Goal: Transaction & Acquisition: Purchase product/service

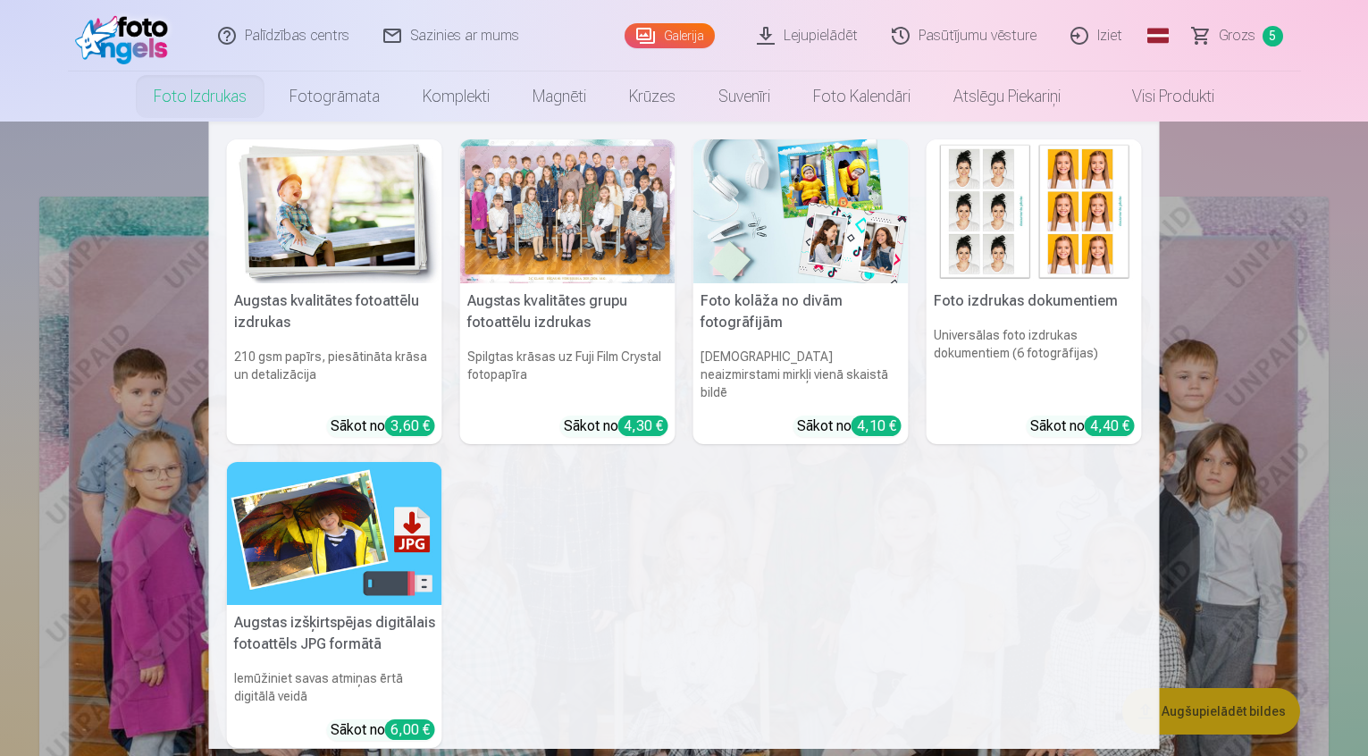
click at [557, 290] on h5 "Augstas kvalitātes grupu fotoattēlu izdrukas" at bounding box center [567, 311] width 215 height 57
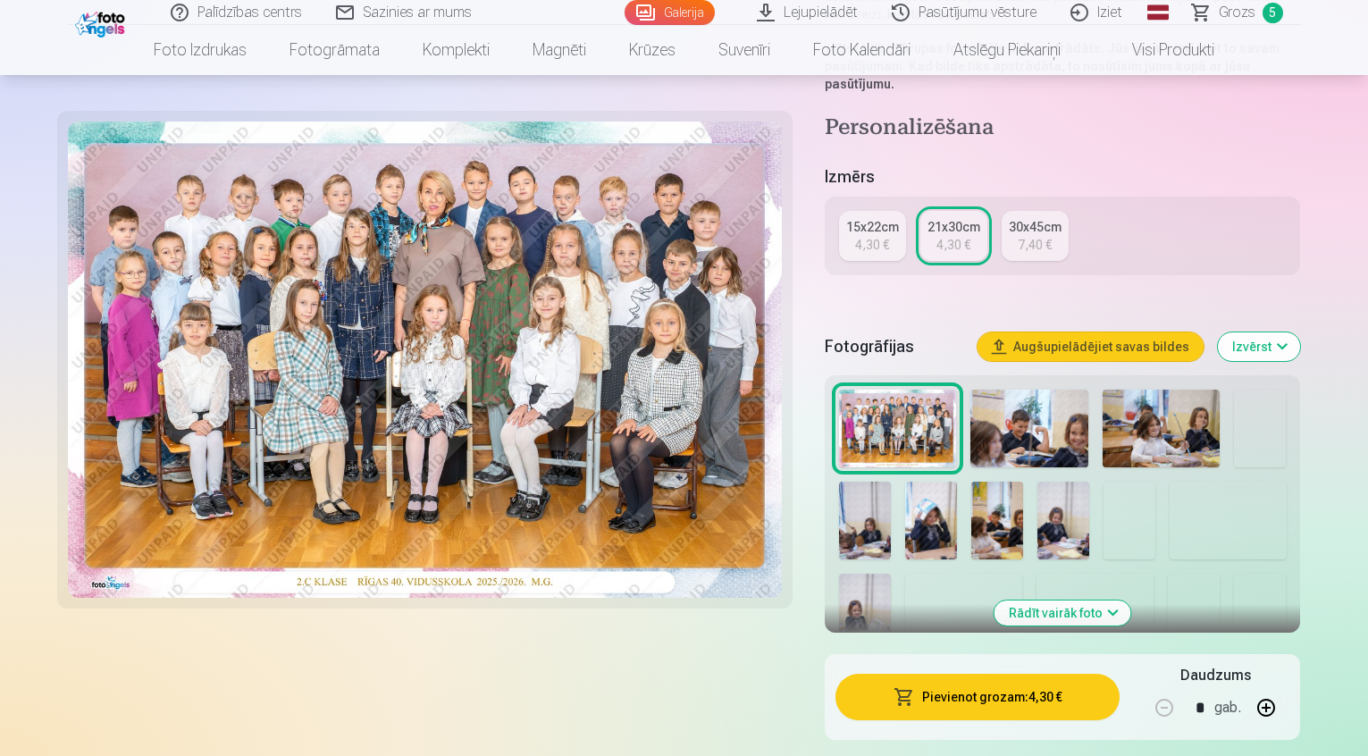
scroll to position [536, 0]
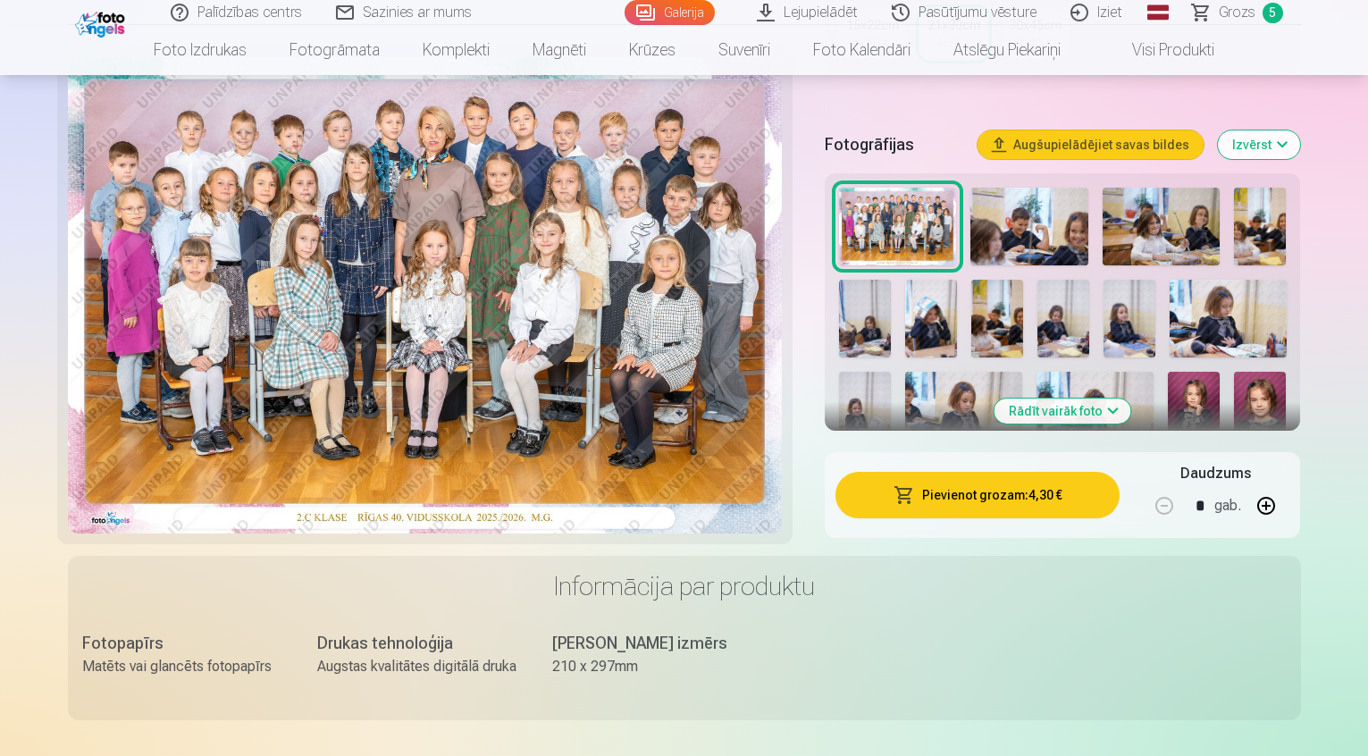
click at [1052, 472] on button "Pievienot grozam : 4,30 €" at bounding box center [977, 495] width 285 height 46
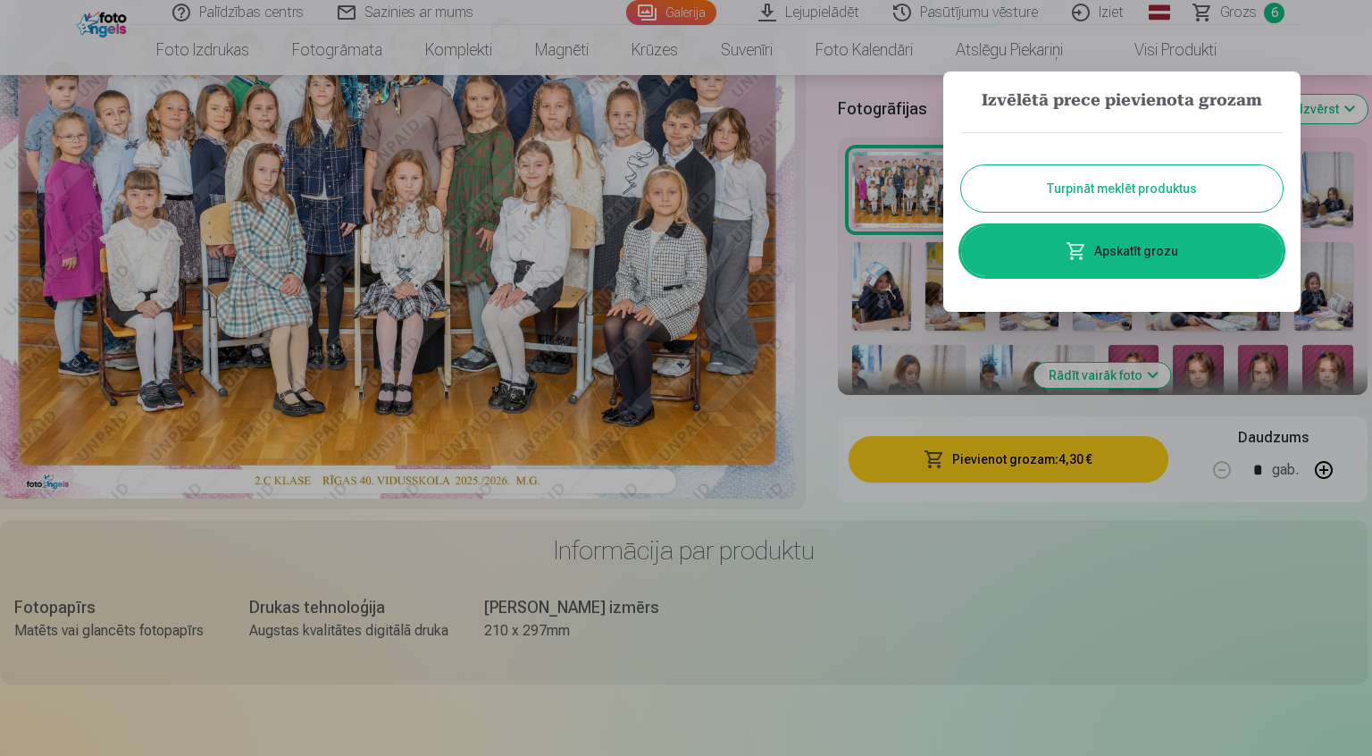
click at [1294, 342] on div at bounding box center [686, 378] width 1372 height 756
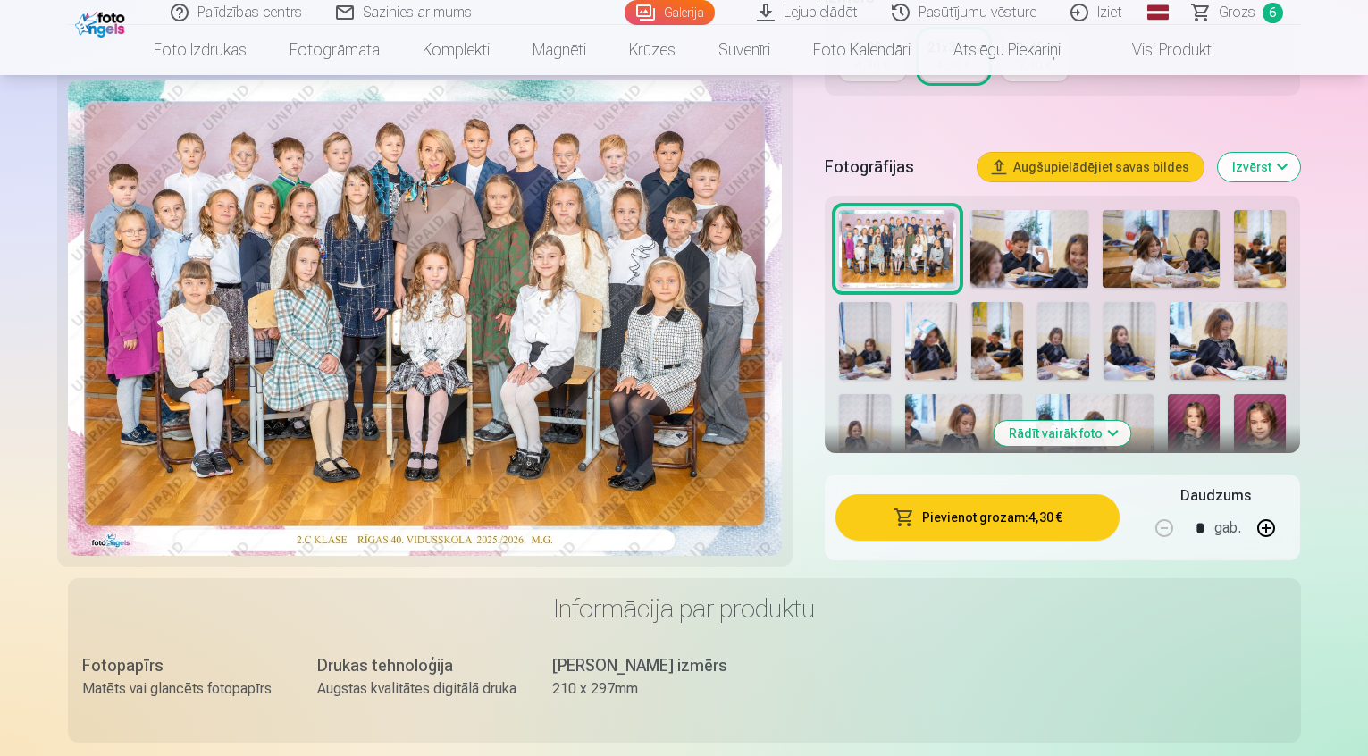
scroll to position [0, 0]
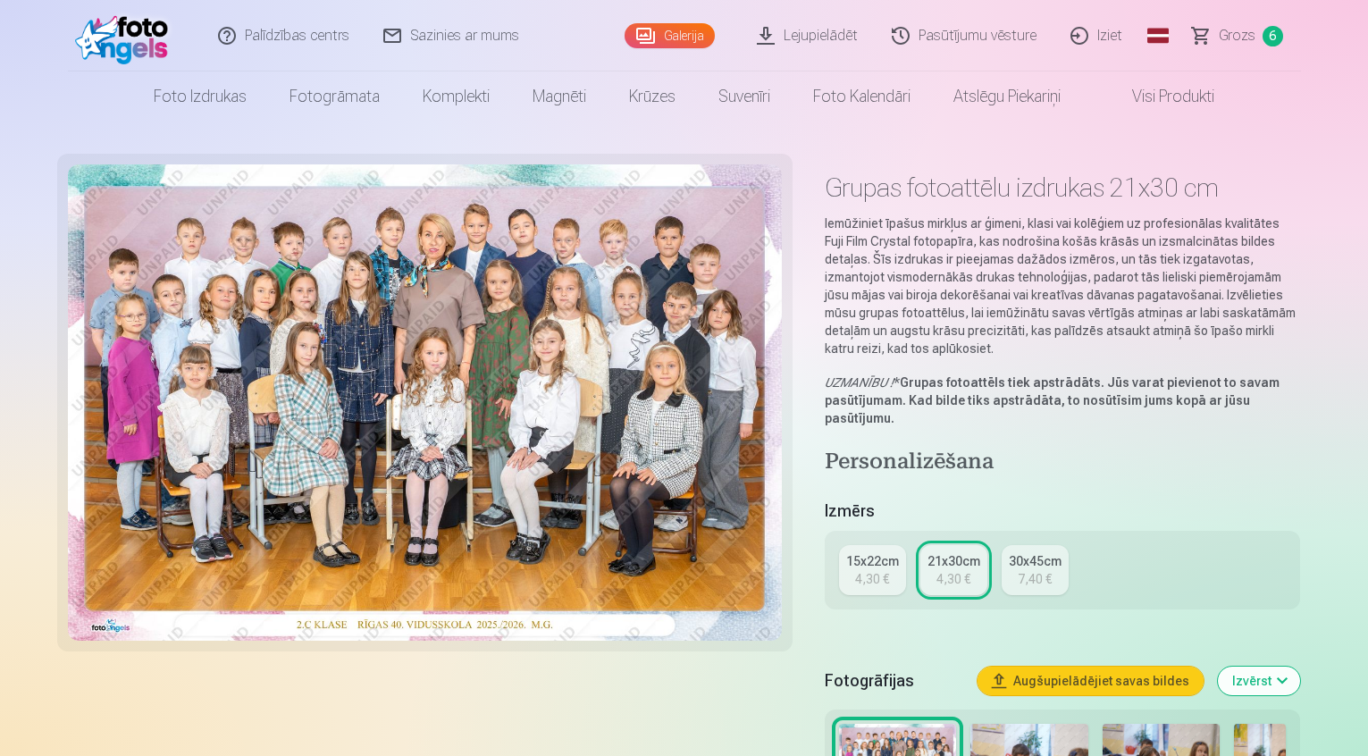
click at [1235, 39] on span "Grozs" at bounding box center [1237, 35] width 37 height 21
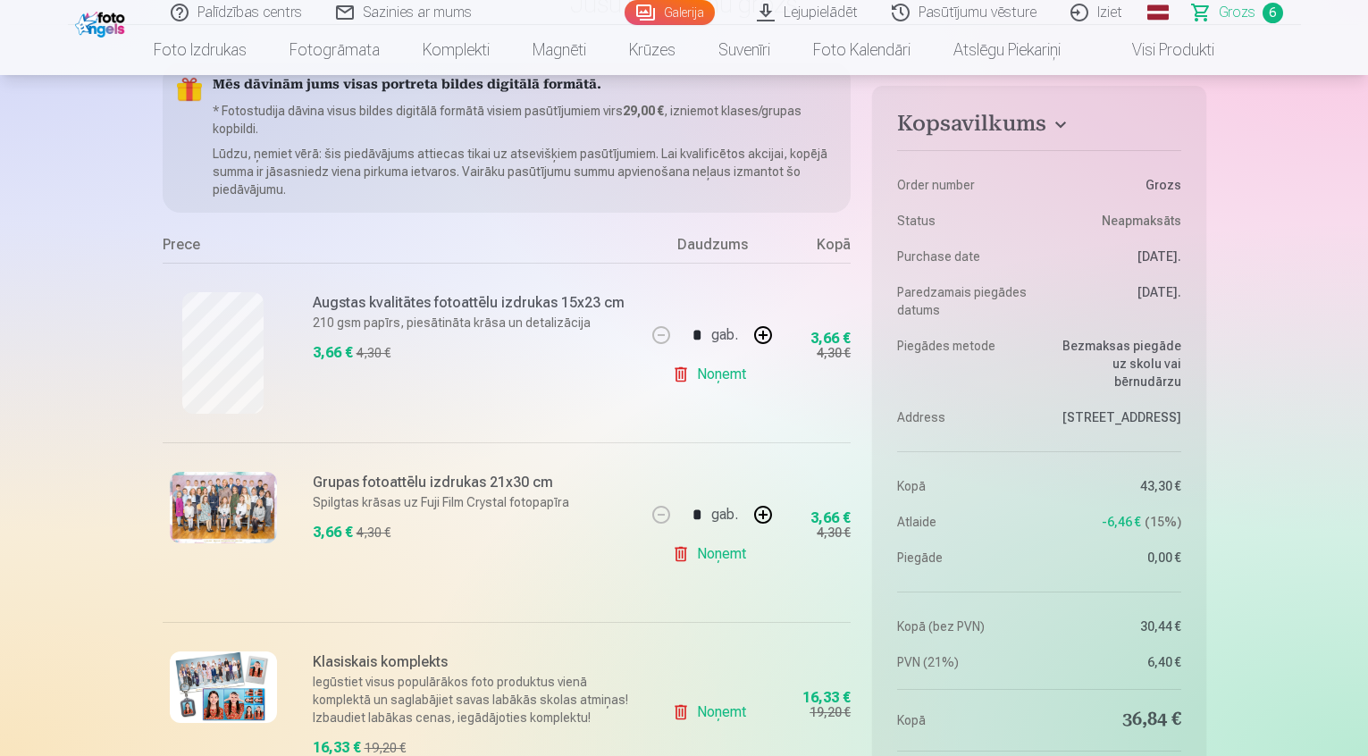
scroll to position [179, 0]
click at [726, 373] on link "Noņemt" at bounding box center [712, 373] width 81 height 36
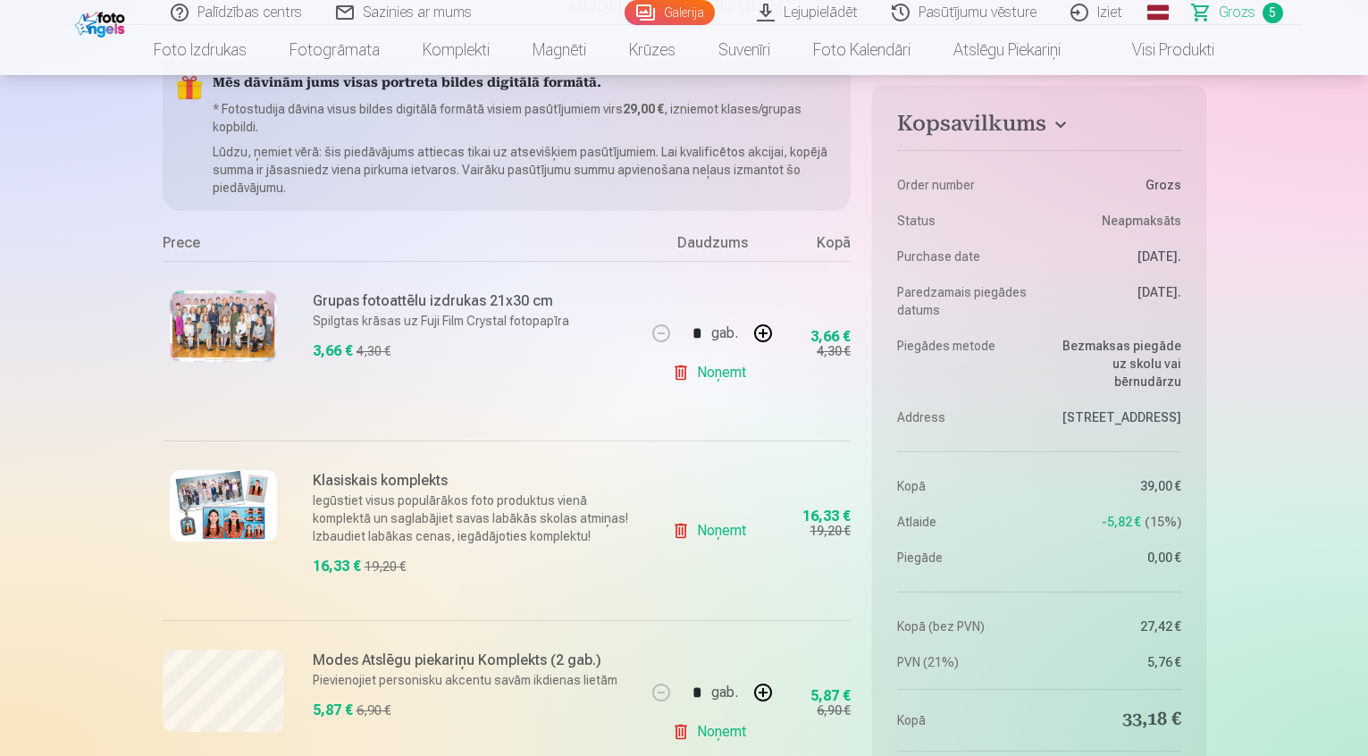
click at [725, 528] on link "Noņemt" at bounding box center [712, 531] width 81 height 36
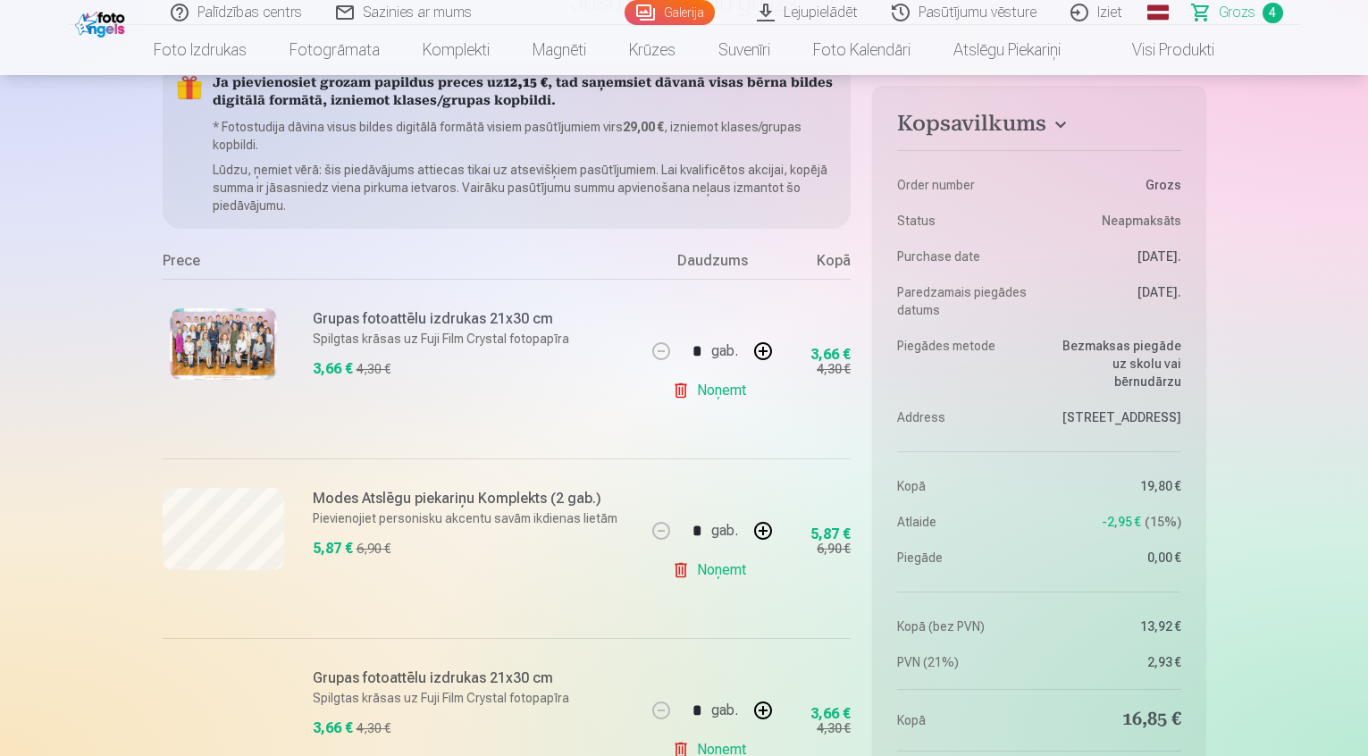
click at [739, 578] on link "Noņemt" at bounding box center [712, 570] width 81 height 36
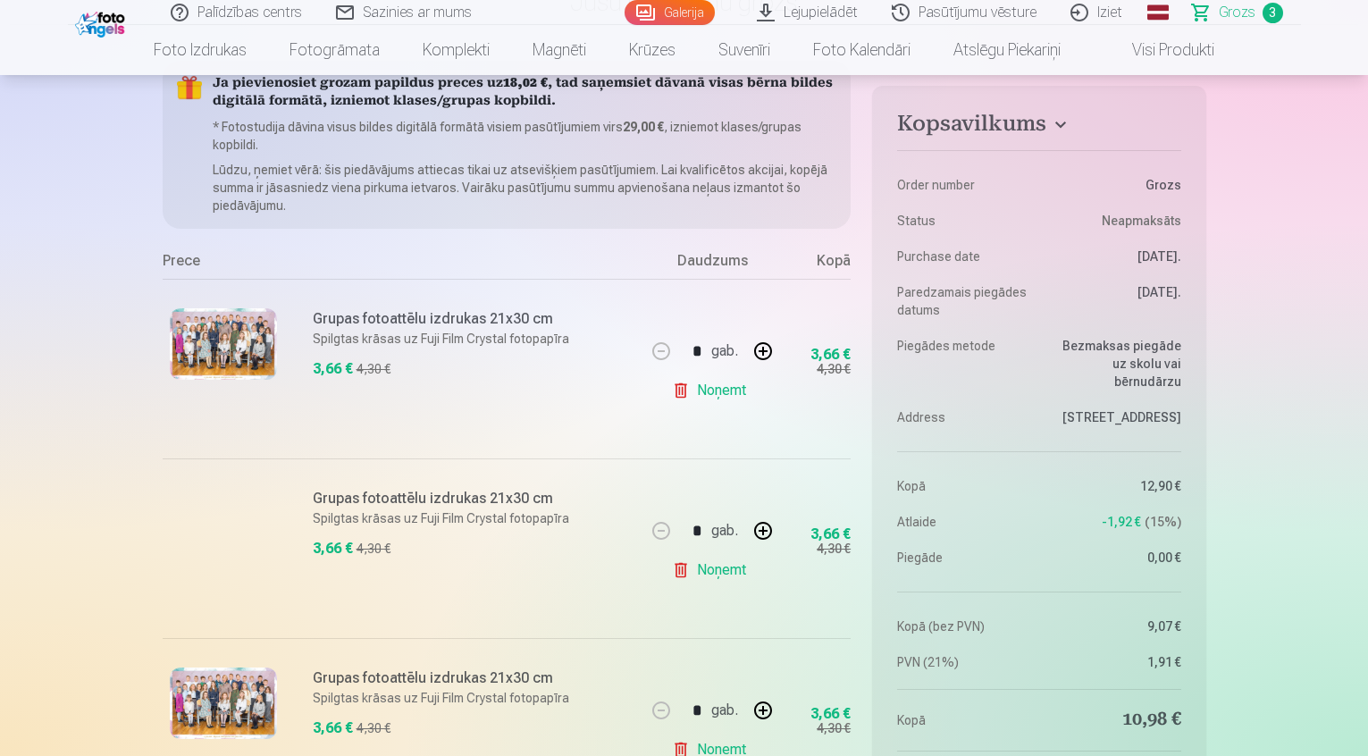
click at [711, 574] on link "Noņemt" at bounding box center [712, 570] width 81 height 36
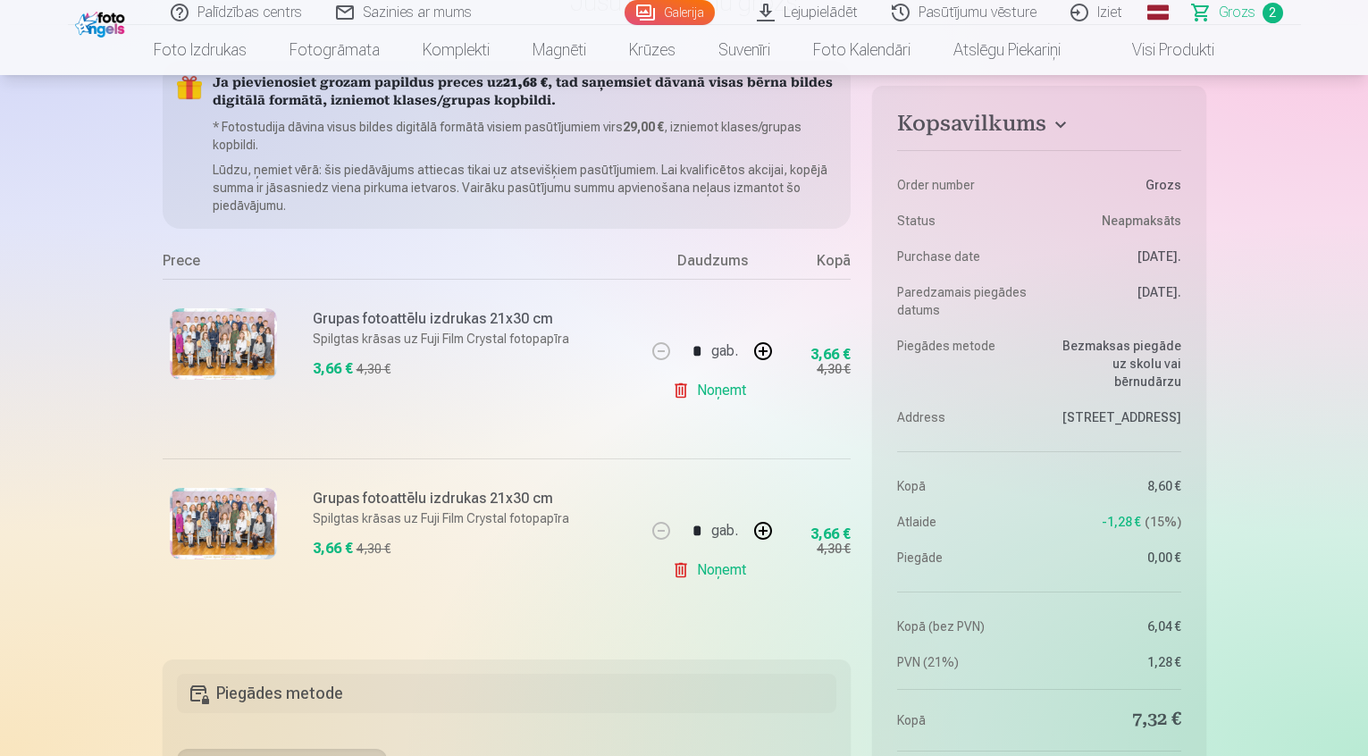
click at [711, 574] on link "Noņemt" at bounding box center [712, 570] width 81 height 36
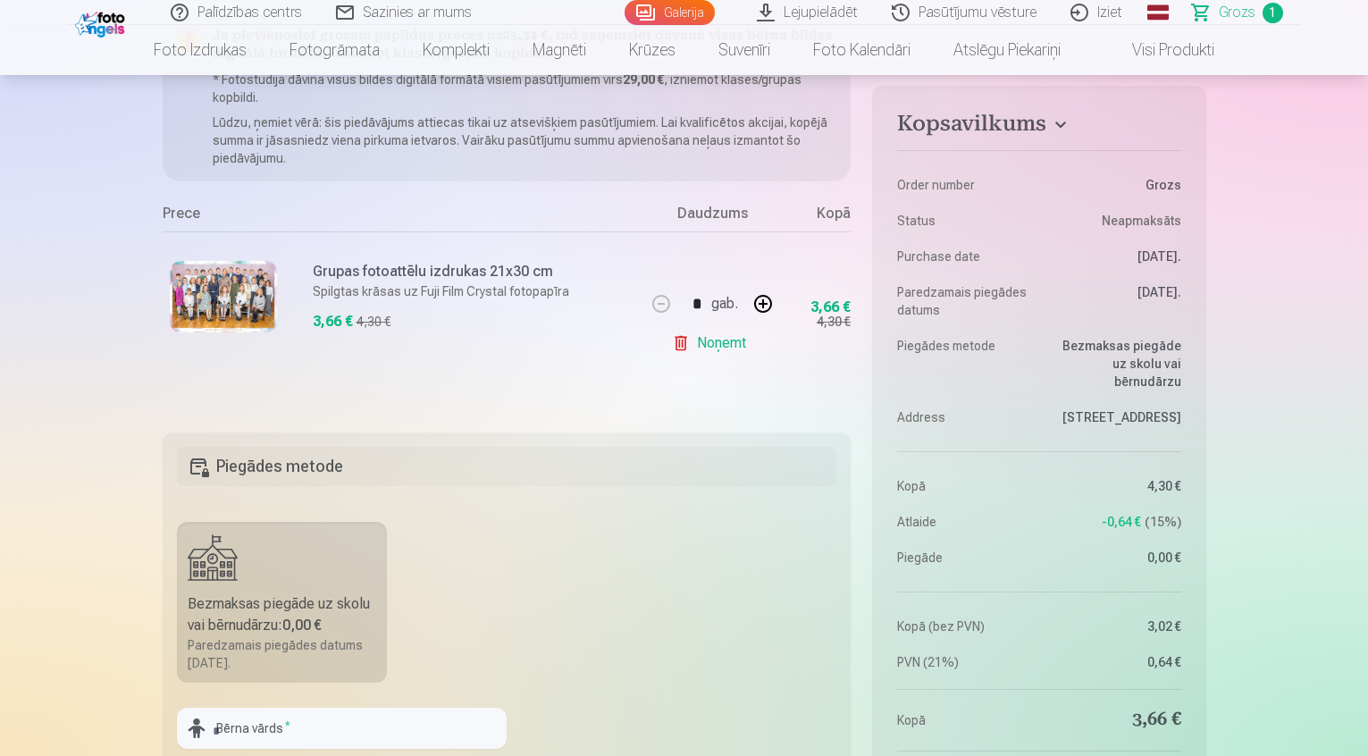
scroll to position [0, 0]
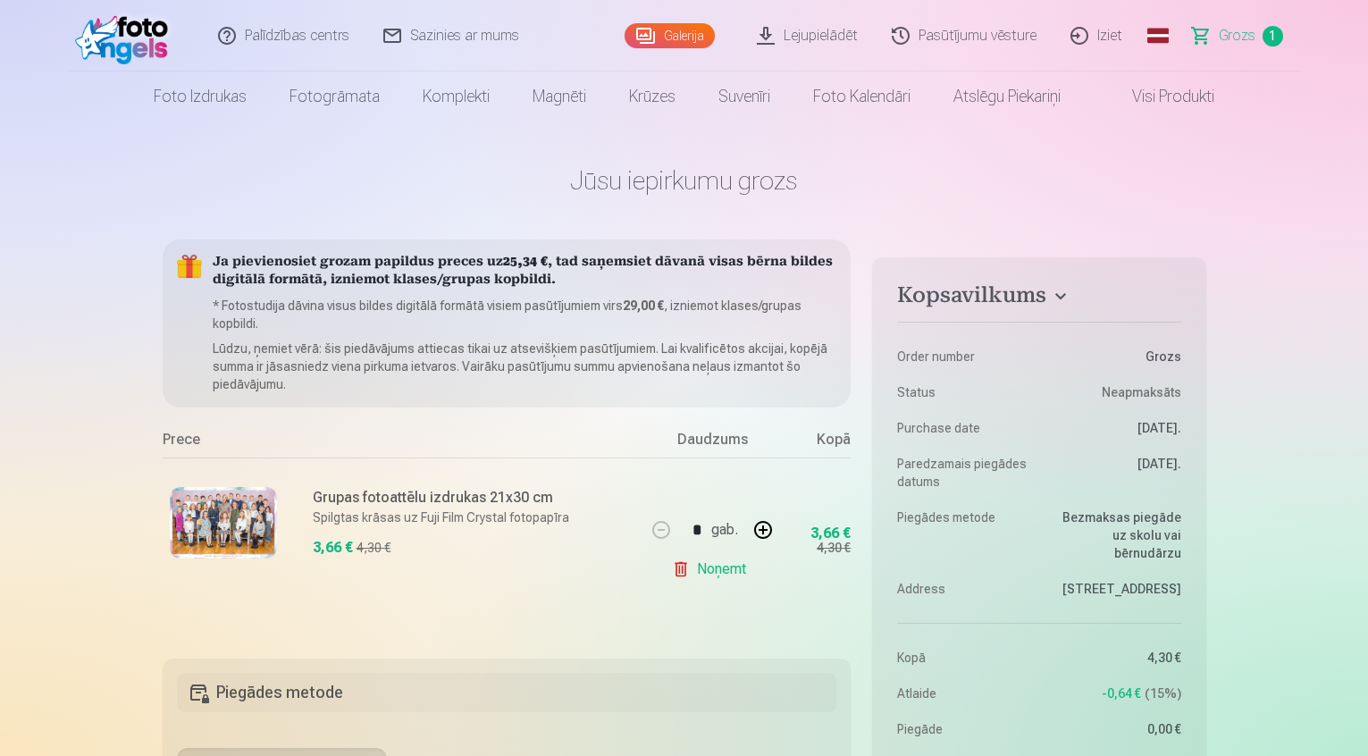
click at [223, 530] on img at bounding box center [223, 522] width 107 height 71
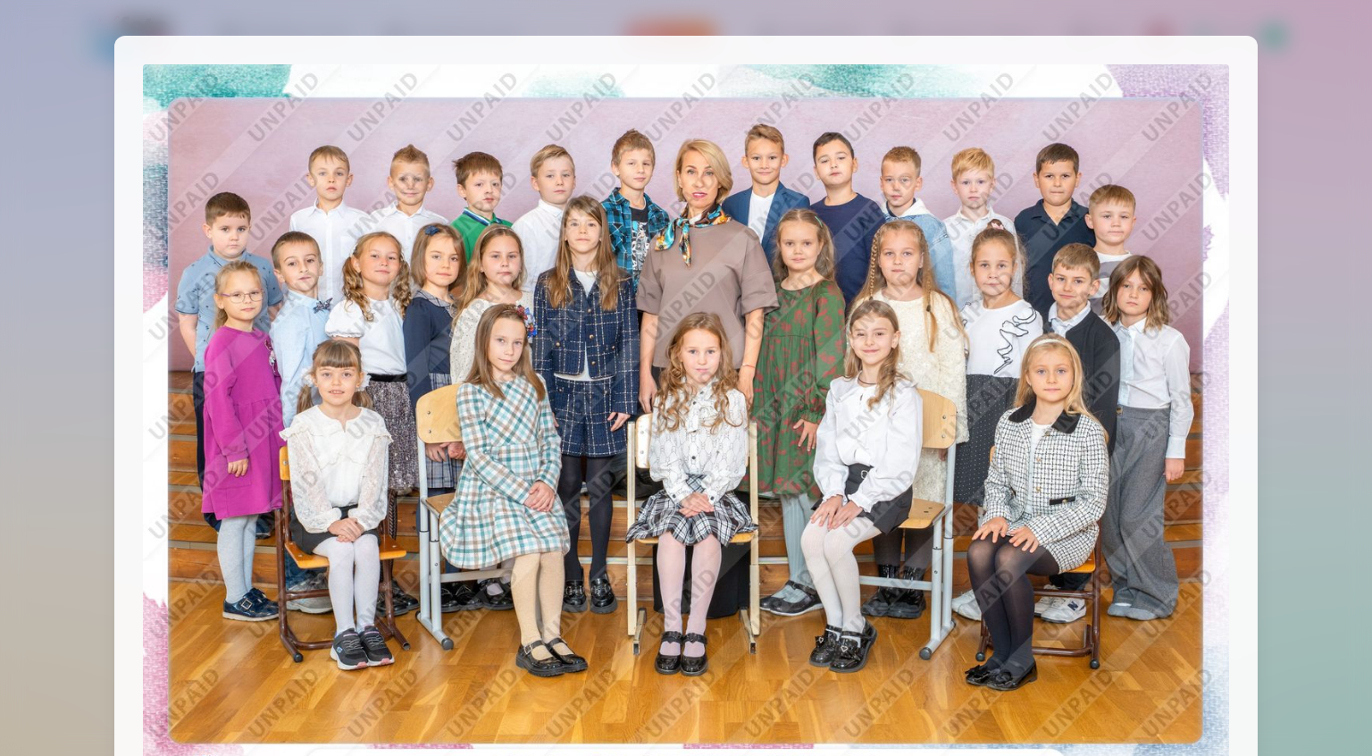
click at [1341, 272] on div at bounding box center [686, 378] width 1372 height 756
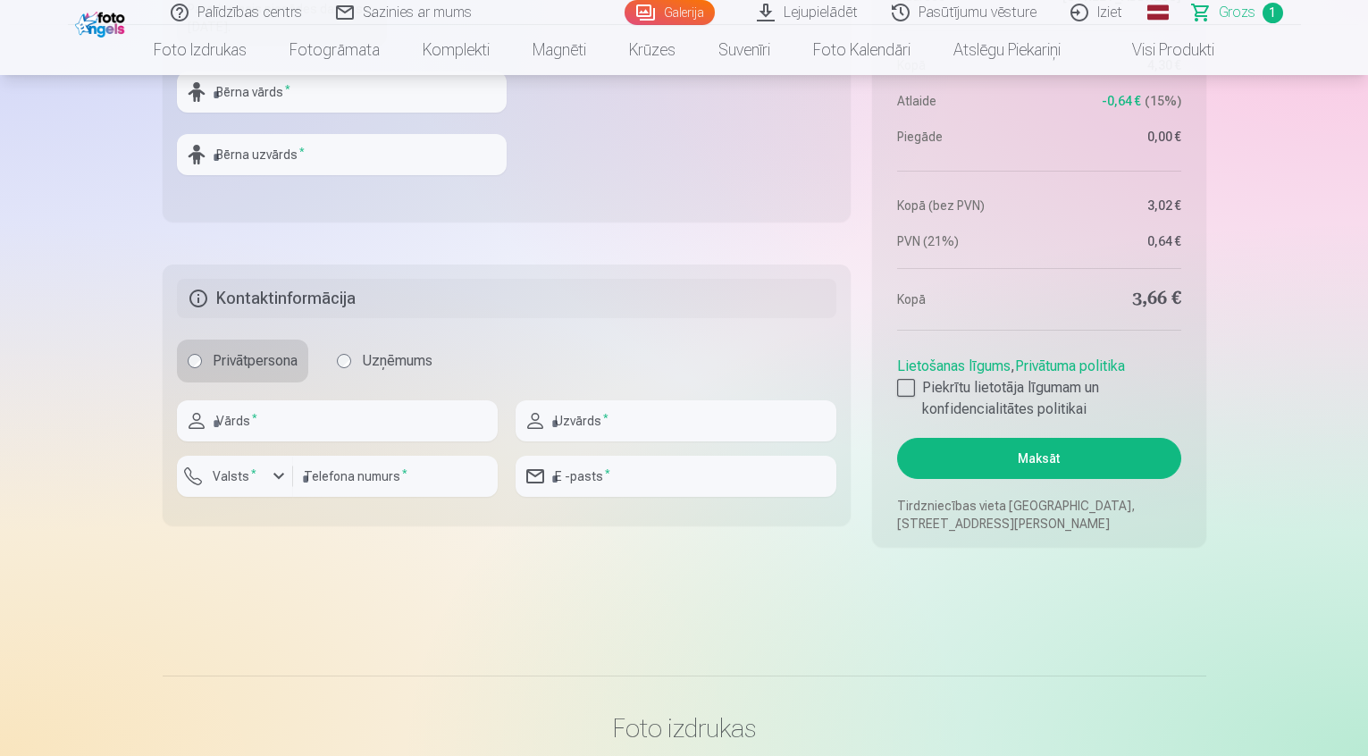
scroll to position [893, 0]
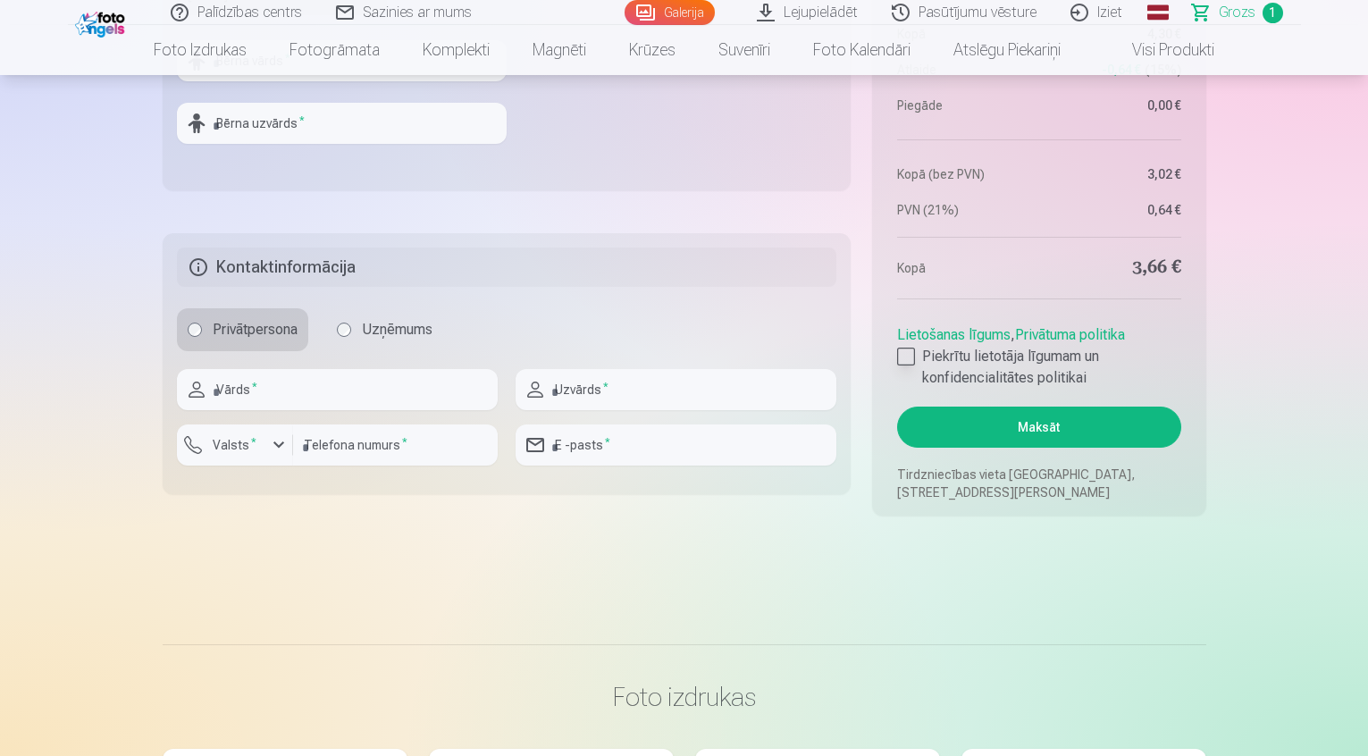
click at [902, 354] on div at bounding box center [906, 357] width 18 height 18
click at [980, 419] on button "Maksāt" at bounding box center [1038, 427] width 283 height 41
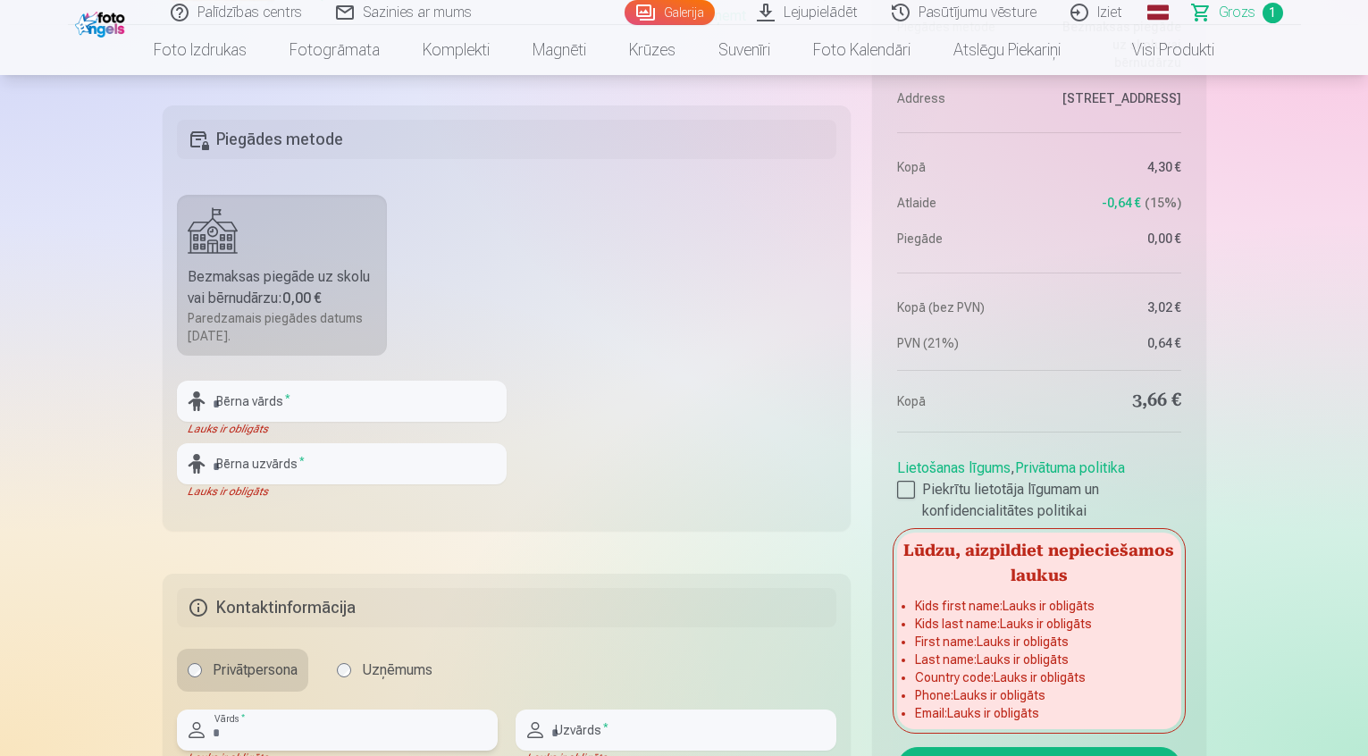
scroll to position [536, 0]
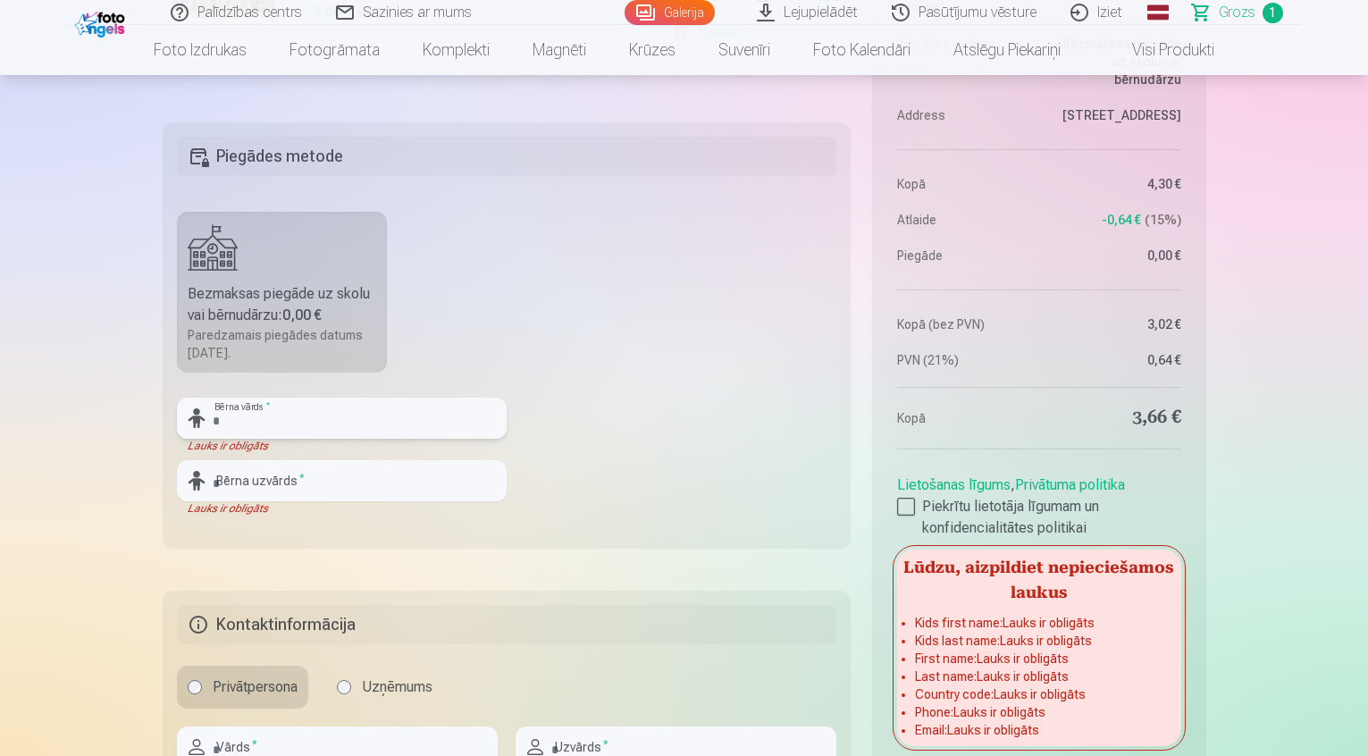
click at [288, 423] on input "text" at bounding box center [342, 418] width 330 height 41
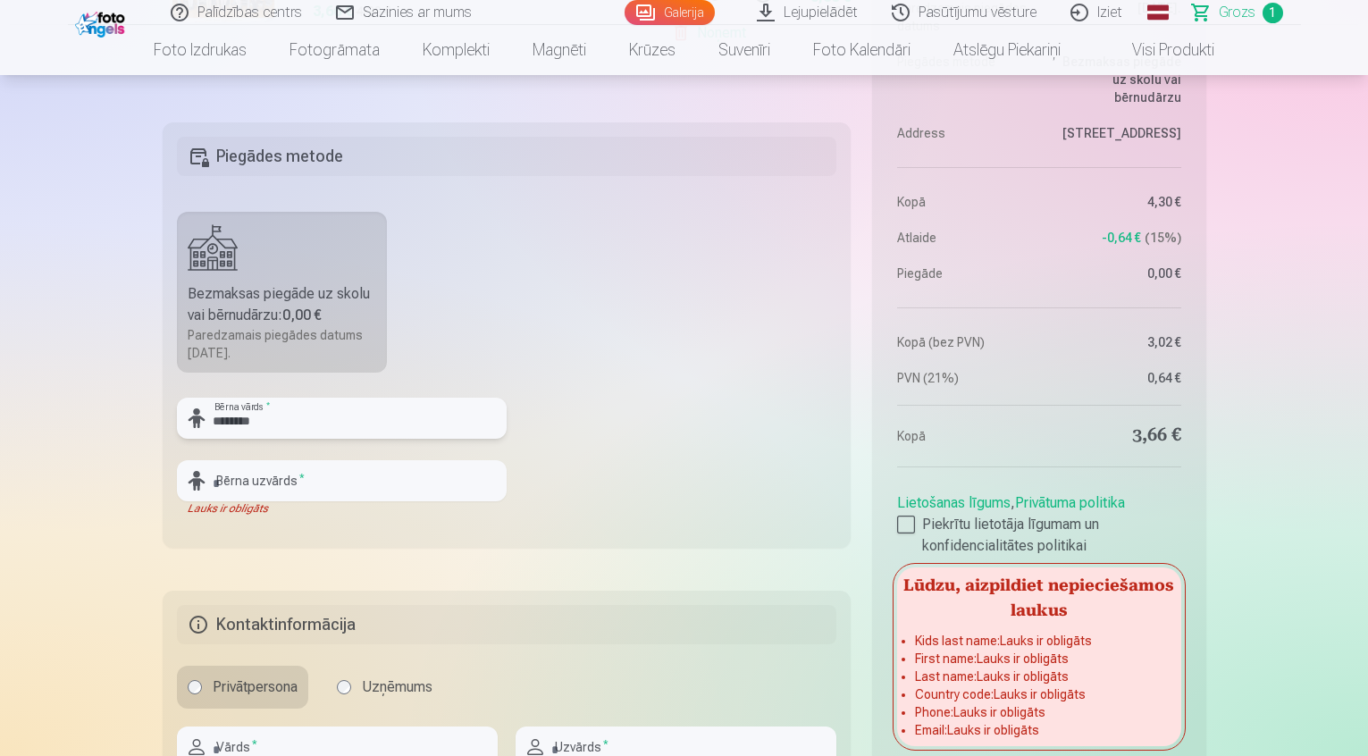
type input "********"
click at [437, 479] on input "text" at bounding box center [342, 480] width 330 height 41
type input "********"
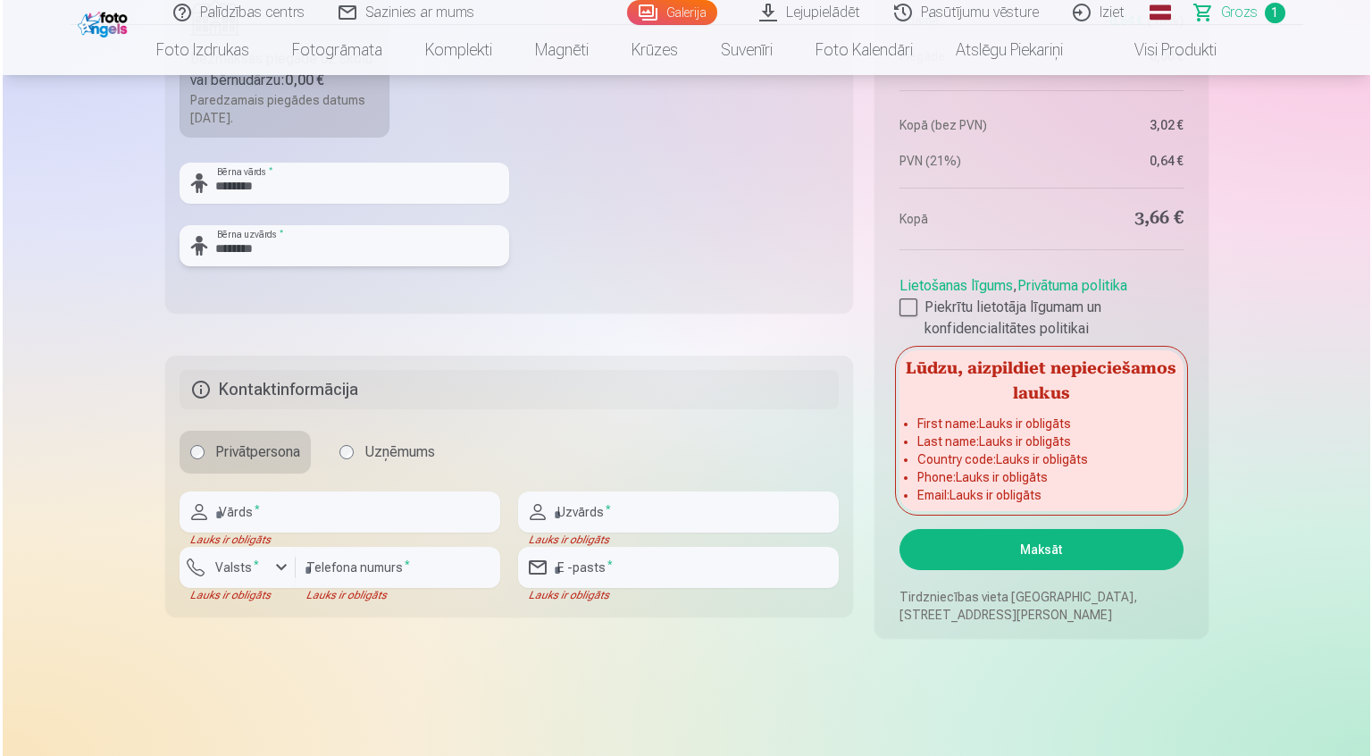
scroll to position [804, 0]
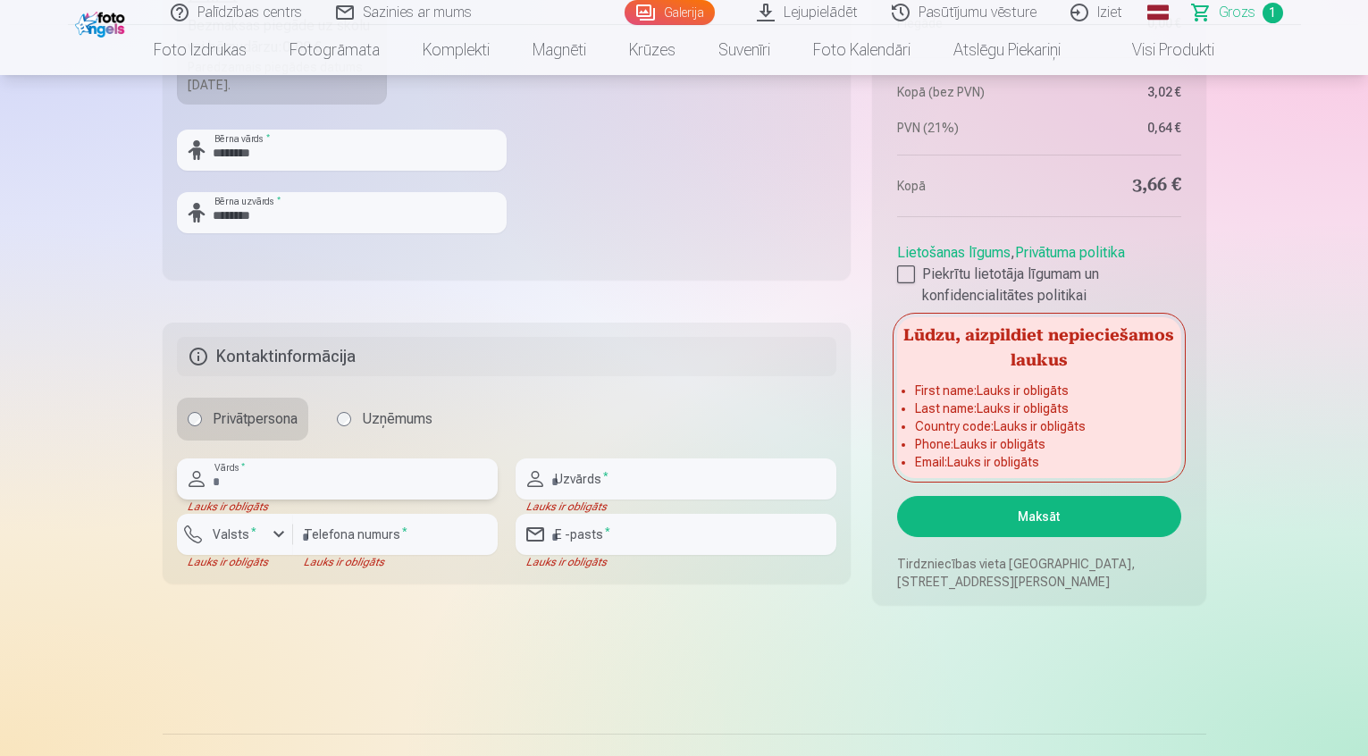
click at [402, 499] on input "text" at bounding box center [337, 478] width 321 height 41
type input "*****"
type input "********"
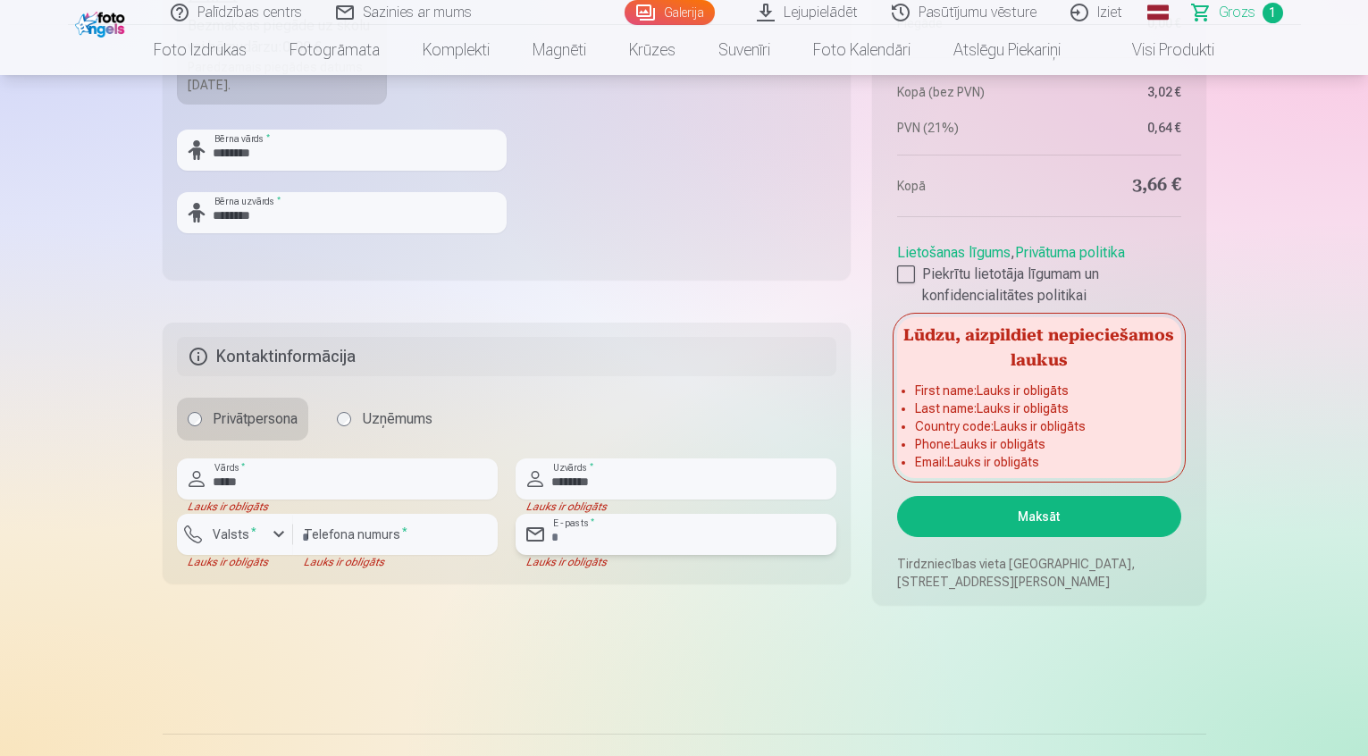
type input "**********"
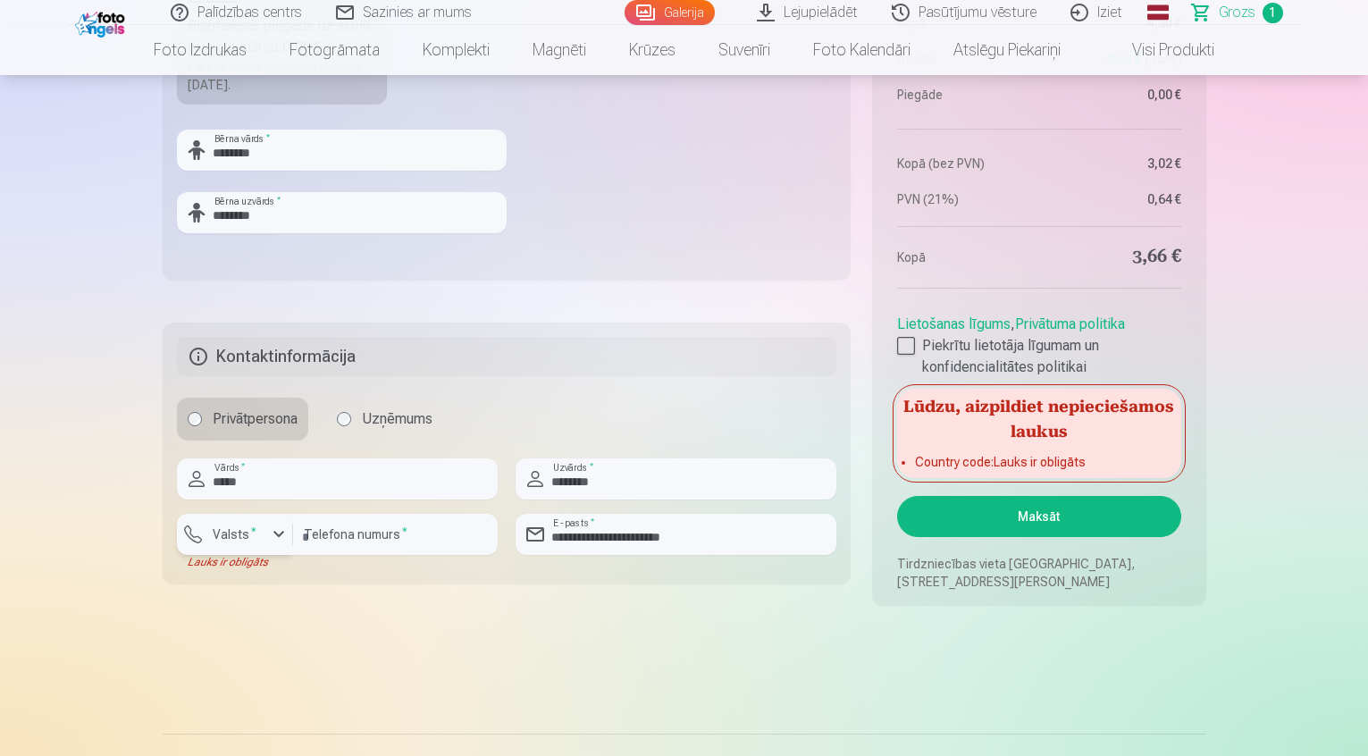
click at [270, 531] on div "button" at bounding box center [278, 534] width 21 height 21
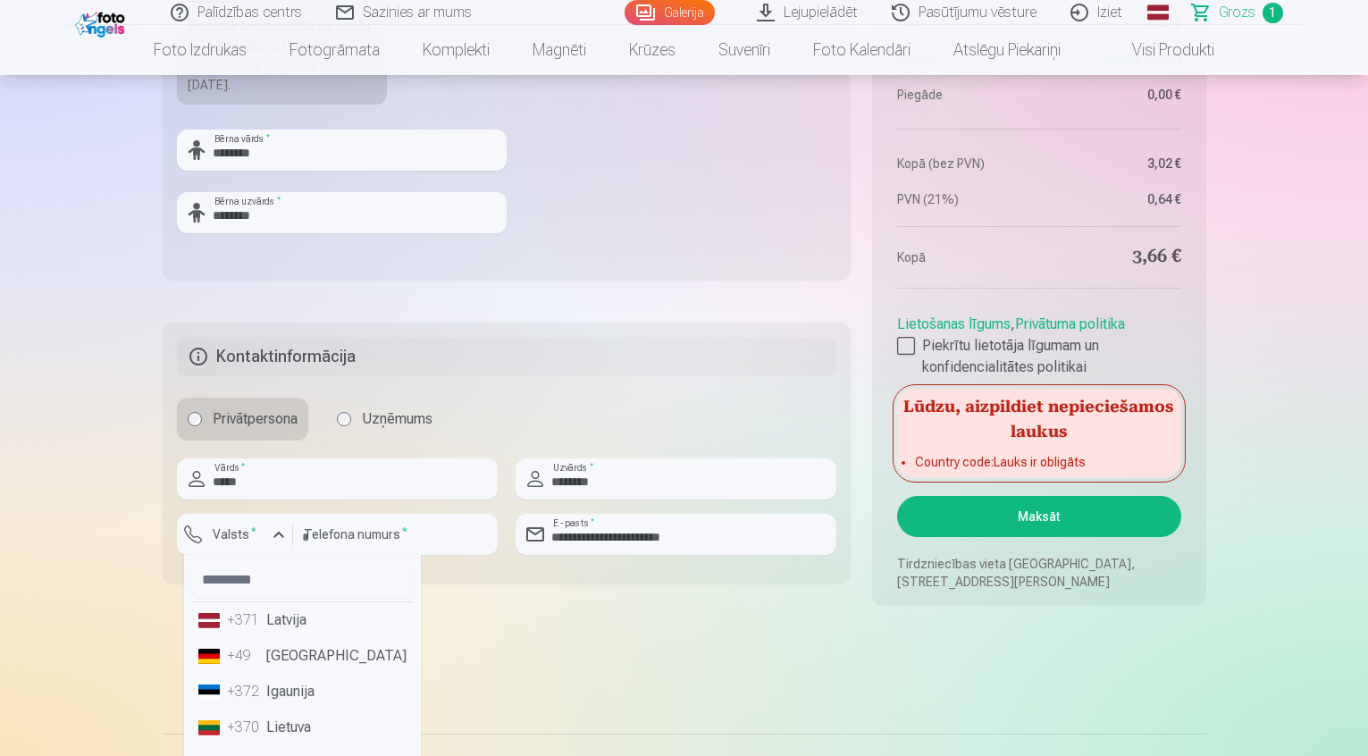
click at [268, 627] on li "+371 Latvija" at bounding box center [302, 620] width 222 height 36
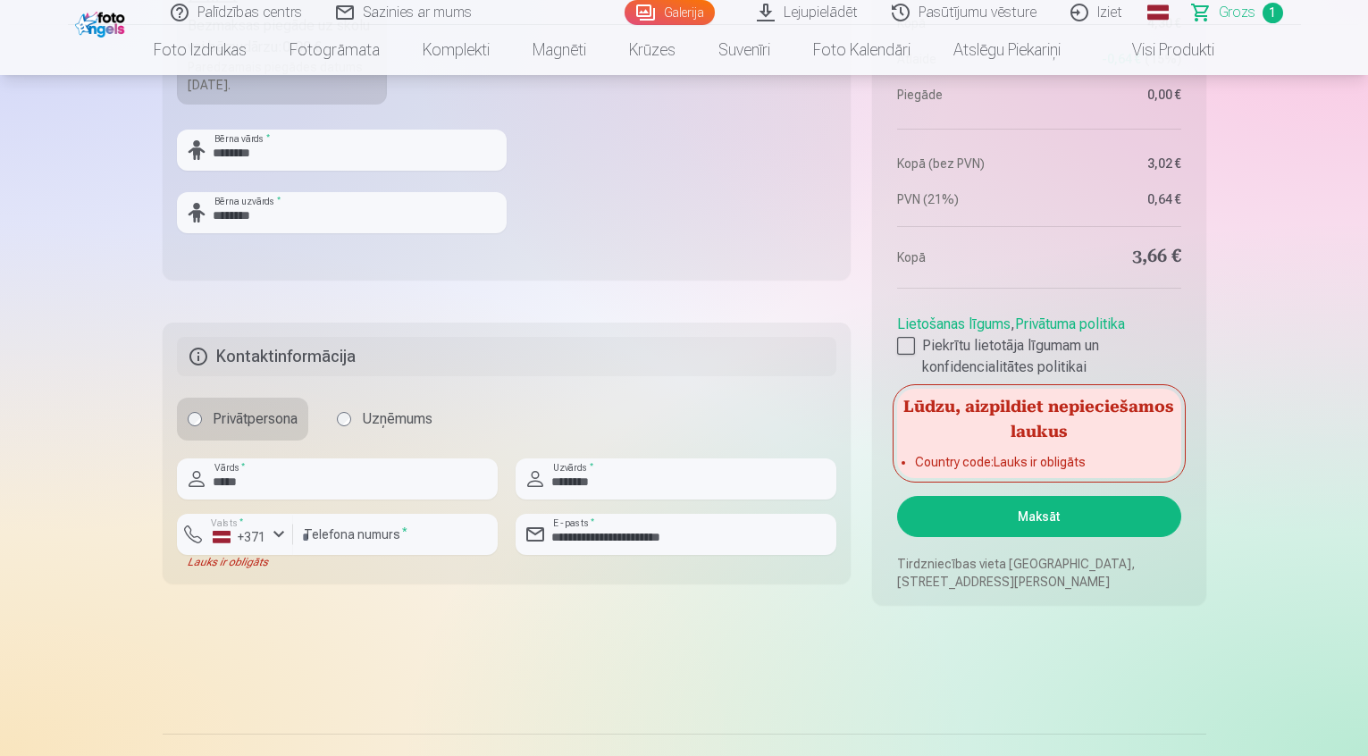
click at [1057, 531] on button "Maksāt" at bounding box center [1038, 516] width 283 height 41
